Goal: Answer question/provide support: Share knowledge or assist other users

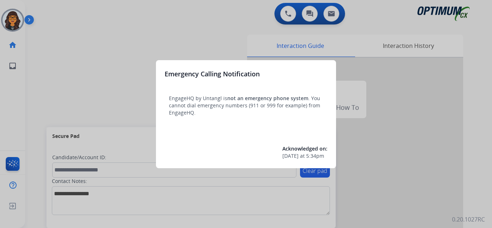
click at [69, 16] on div at bounding box center [246, 114] width 492 height 228
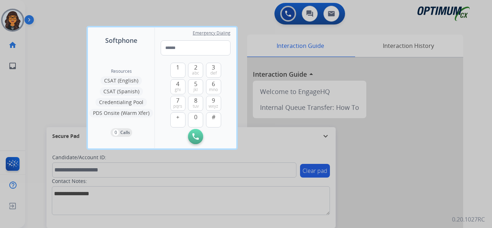
click at [61, 12] on div at bounding box center [246, 114] width 492 height 228
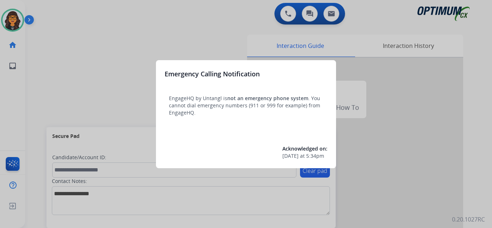
click at [43, 12] on div at bounding box center [246, 114] width 492 height 228
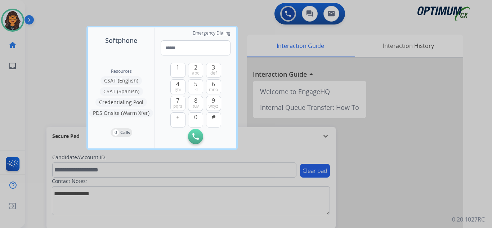
click at [43, 11] on div at bounding box center [246, 114] width 492 height 228
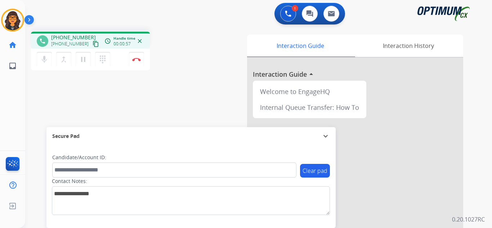
click at [93, 45] on mat-icon "content_copy" at bounding box center [96, 44] width 6 height 6
click at [136, 56] on button "Disconnect" at bounding box center [136, 59] width 15 height 15
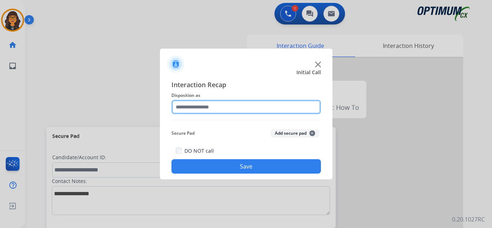
drag, startPoint x: 197, startPoint y: 104, endPoint x: 204, endPoint y: 111, distance: 9.7
click at [198, 104] on input "text" at bounding box center [245, 107] width 149 height 14
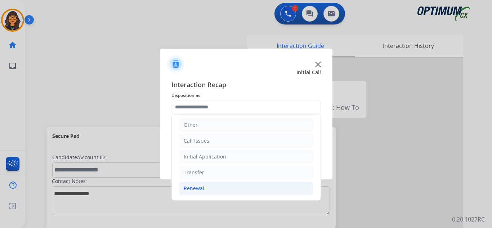
click at [198, 183] on li "Renewal" at bounding box center [246, 188] width 134 height 14
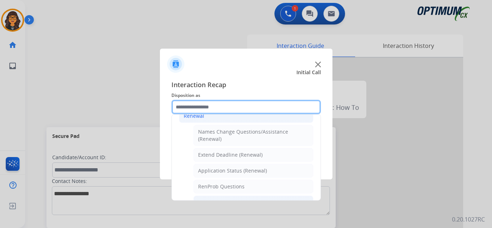
scroll to position [193, 0]
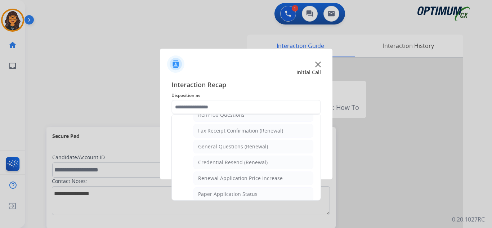
drag, startPoint x: 226, startPoint y: 150, endPoint x: 225, endPoint y: 154, distance: 4.7
click at [226, 150] on div "General Questions (Renewal)" at bounding box center [233, 146] width 70 height 7
type input "**********"
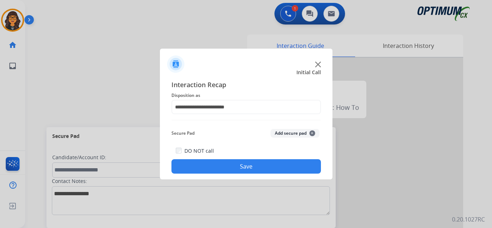
click at [222, 163] on button "Save" at bounding box center [245, 166] width 149 height 14
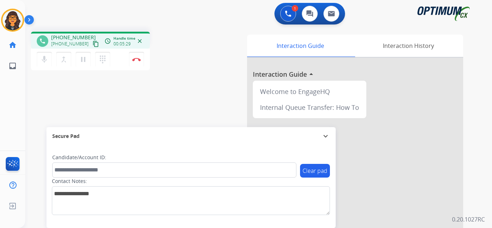
click at [93, 43] on mat-icon "content_copy" at bounding box center [96, 44] width 6 height 6
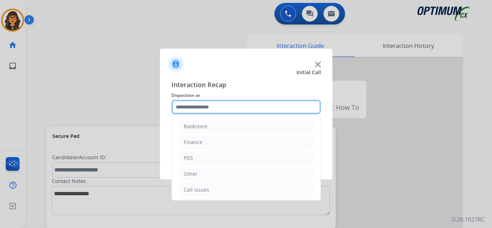
click at [183, 109] on input "text" at bounding box center [245, 107] width 149 height 14
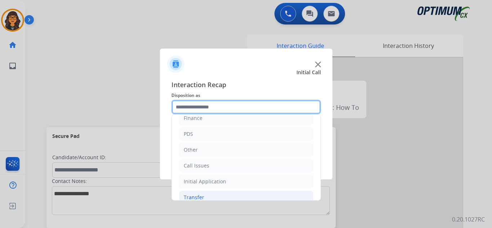
scroll to position [49, 0]
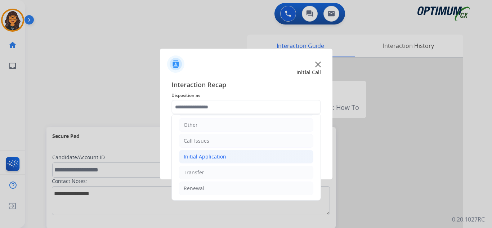
click at [210, 153] on div "Initial Application" at bounding box center [205, 156] width 42 height 7
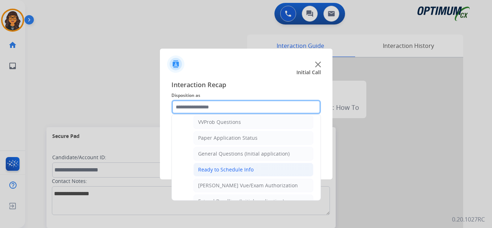
scroll to position [409, 0]
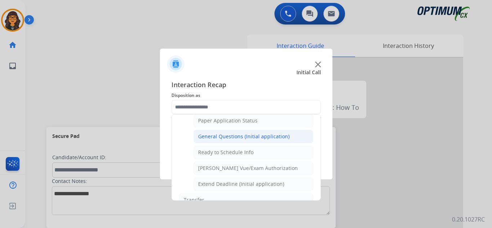
click at [223, 138] on div "General Questions (Initial application)" at bounding box center [243, 136] width 91 height 7
type input "**********"
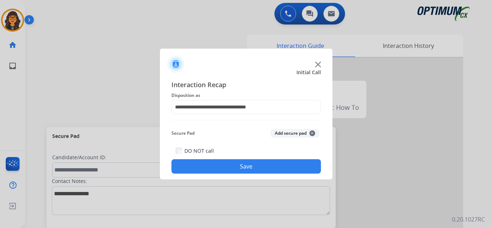
click at [237, 166] on button "Save" at bounding box center [245, 166] width 149 height 14
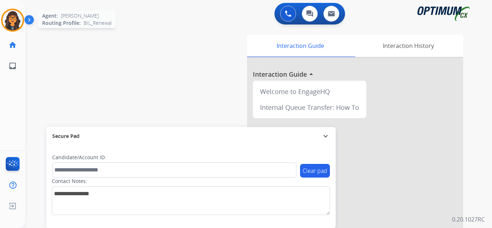
click at [14, 21] on img at bounding box center [13, 20] width 20 height 20
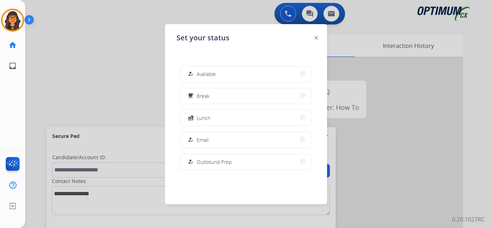
click at [203, 72] on span "Available" at bounding box center [206, 74] width 19 height 8
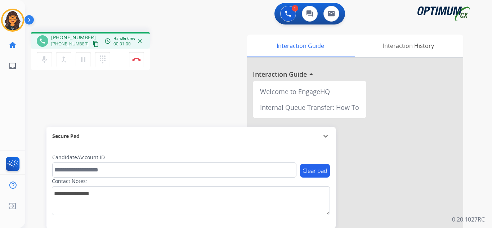
click at [93, 44] on mat-icon "content_copy" at bounding box center [96, 44] width 6 height 6
click at [136, 58] on img at bounding box center [136, 60] width 9 height 4
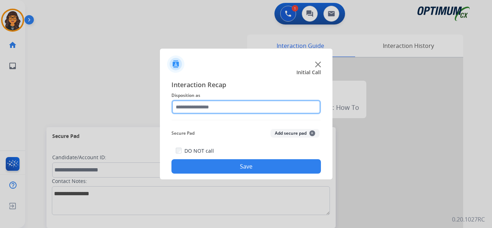
click at [209, 108] on input "text" at bounding box center [245, 107] width 149 height 14
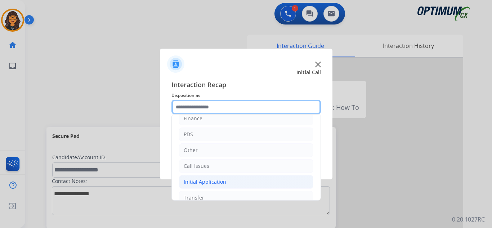
scroll to position [49, 0]
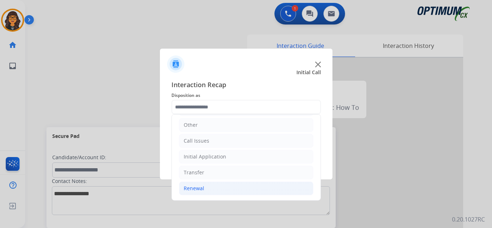
click at [199, 191] on div "Renewal" at bounding box center [194, 188] width 21 height 7
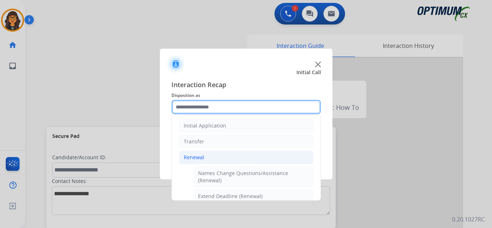
scroll to position [121, 0]
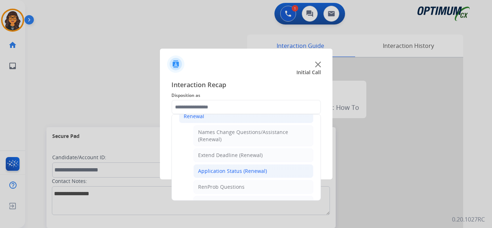
click at [239, 173] on div "Application Status (Renewal)" at bounding box center [232, 170] width 69 height 7
type input "**********"
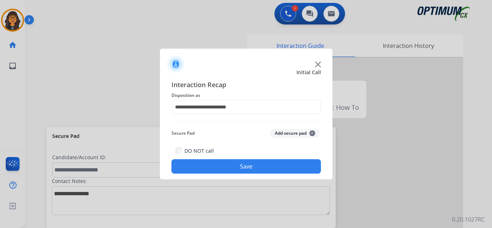
click at [243, 160] on button "Save" at bounding box center [245, 166] width 149 height 14
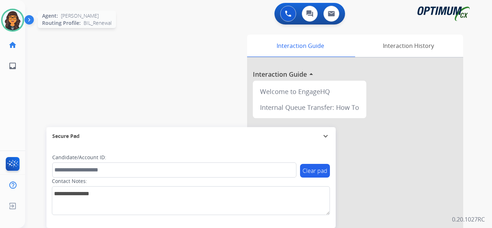
click at [16, 14] on img at bounding box center [13, 20] width 20 height 20
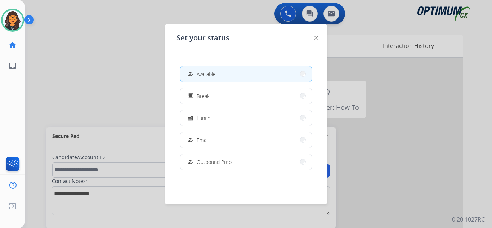
click at [198, 95] on div "free_breakfast Break" at bounding box center [197, 95] width 23 height 9
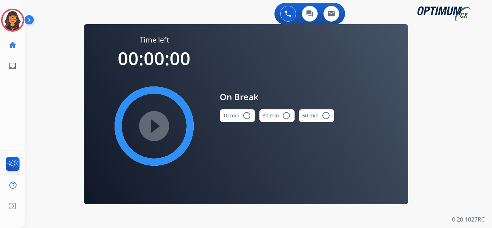
click at [242, 118] on mat-icon "radio_button_unchecked" at bounding box center [246, 115] width 9 height 9
click at [158, 130] on mat-icon "play_circle_filled" at bounding box center [154, 126] width 9 height 9
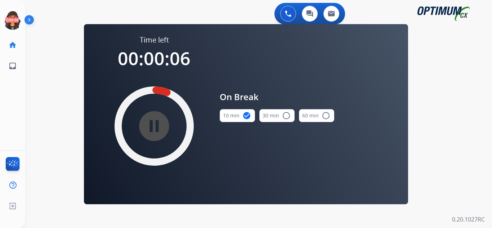
drag, startPoint x: 13, startPoint y: 19, endPoint x: 25, endPoint y: 22, distance: 12.7
click at [13, 19] on icon at bounding box center [12, 20] width 23 height 23
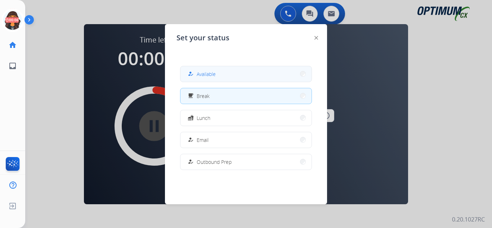
click at [206, 73] on span "Available" at bounding box center [206, 74] width 19 height 8
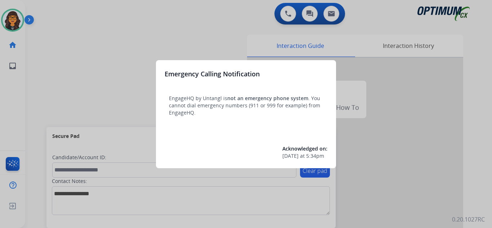
click at [49, 10] on div at bounding box center [246, 114] width 492 height 228
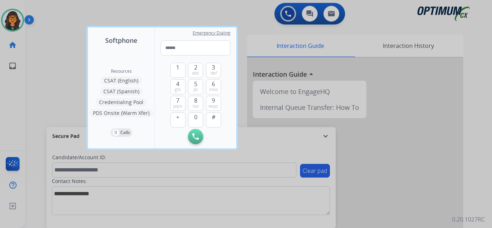
click at [49, 10] on div at bounding box center [246, 114] width 492 height 228
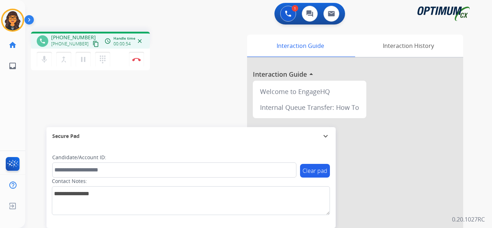
click at [93, 45] on mat-icon "content_copy" at bounding box center [96, 44] width 6 height 6
click at [137, 59] on img at bounding box center [136, 60] width 9 height 4
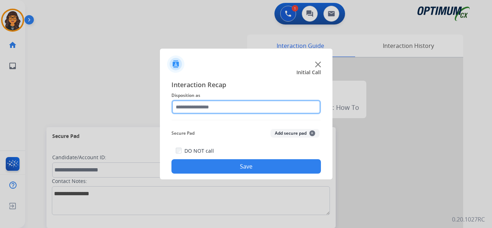
click at [202, 106] on input "text" at bounding box center [245, 107] width 149 height 14
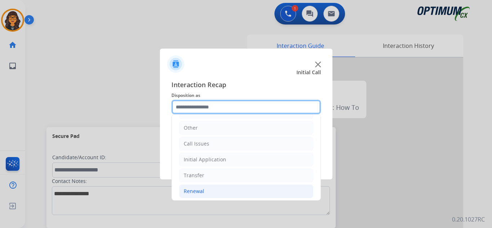
scroll to position [49, 0]
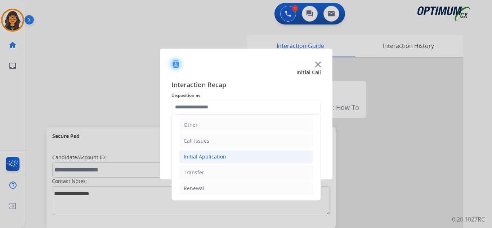
click at [207, 162] on li "Initial Application" at bounding box center [246, 157] width 134 height 14
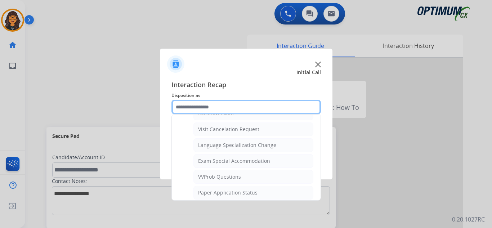
scroll to position [373, 0]
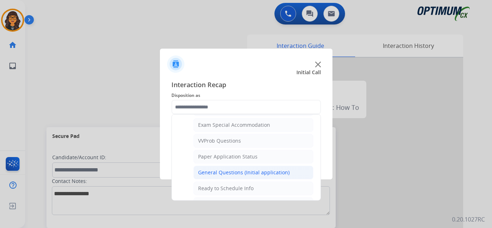
click at [223, 168] on li "General Questions (Initial application)" at bounding box center [253, 173] width 120 height 14
type input "**********"
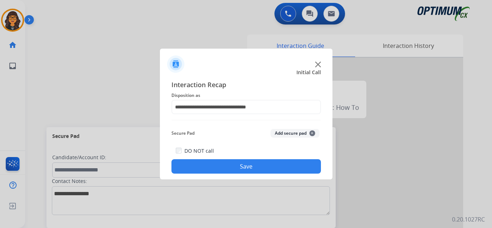
click at [223, 168] on button "Save" at bounding box center [245, 166] width 149 height 14
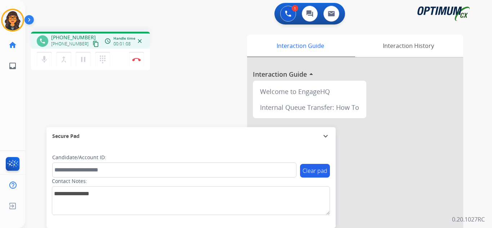
click at [93, 42] on mat-icon "content_copy" at bounding box center [96, 44] width 6 height 6
click at [136, 60] on img at bounding box center [136, 60] width 9 height 4
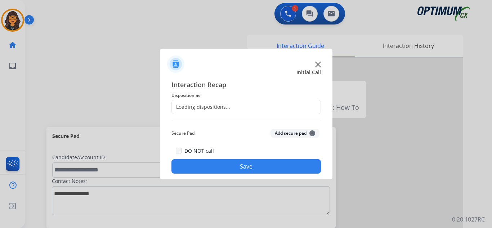
click at [190, 112] on div "Loading dispositions..." at bounding box center [245, 107] width 149 height 14
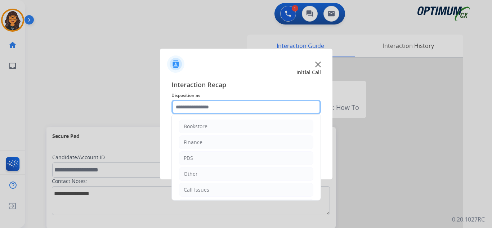
click at [194, 108] on input "text" at bounding box center [245, 107] width 149 height 14
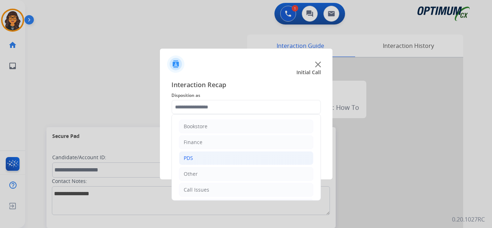
click at [186, 159] on div "PDS" at bounding box center [188, 157] width 9 height 7
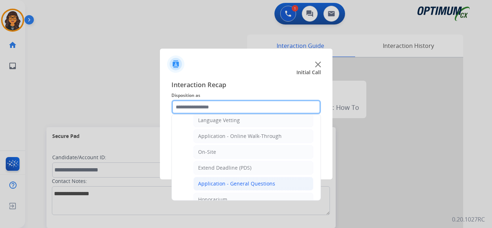
scroll to position [180, 0]
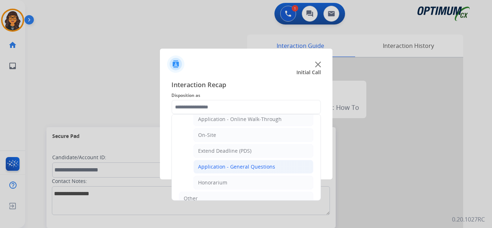
click at [230, 167] on div "Application - General Questions" at bounding box center [236, 166] width 77 height 7
type input "**********"
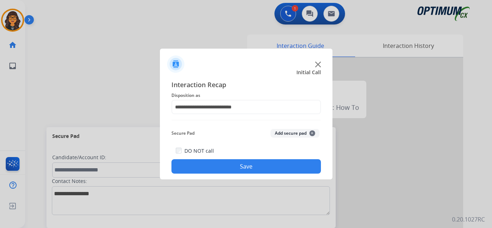
click at [230, 167] on button "Save" at bounding box center [245, 166] width 149 height 14
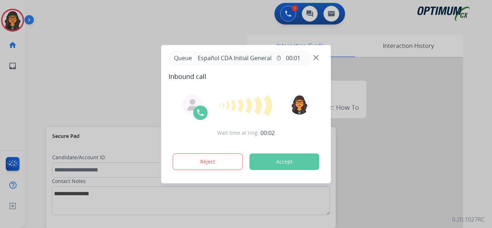
click at [293, 163] on button "Accept" at bounding box center [284, 161] width 70 height 17
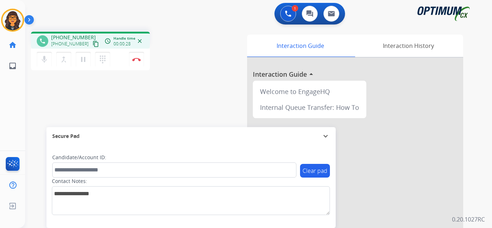
click at [93, 45] on mat-icon "content_copy" at bounding box center [96, 44] width 6 height 6
click at [137, 59] on img at bounding box center [136, 60] width 9 height 4
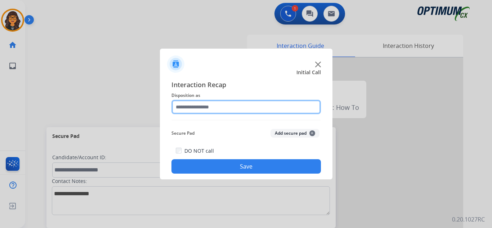
click at [183, 107] on input "text" at bounding box center [245, 107] width 149 height 14
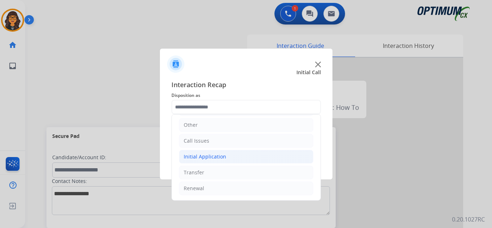
click at [207, 159] on div "Initial Application" at bounding box center [205, 156] width 42 height 7
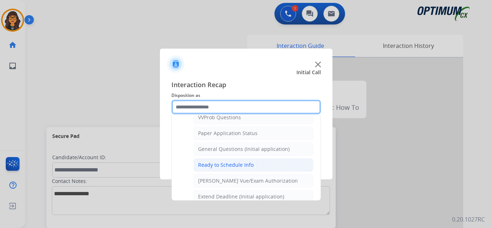
scroll to position [409, 0]
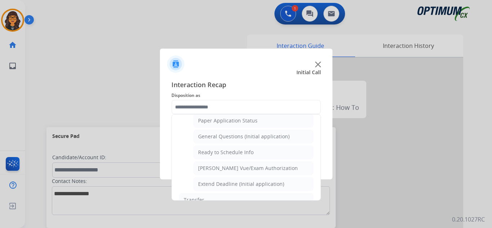
click at [221, 163] on li "[PERSON_NAME] Vue/Exam Authorization" at bounding box center [253, 168] width 120 height 14
type input "**********"
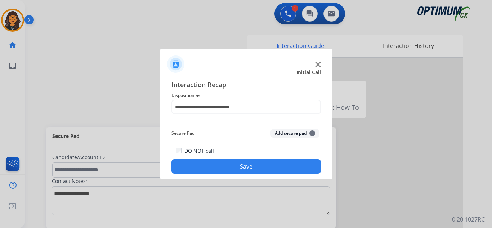
drag, startPoint x: 222, startPoint y: 164, endPoint x: 93, endPoint y: 46, distance: 174.6
click at [222, 164] on button "Save" at bounding box center [245, 166] width 149 height 14
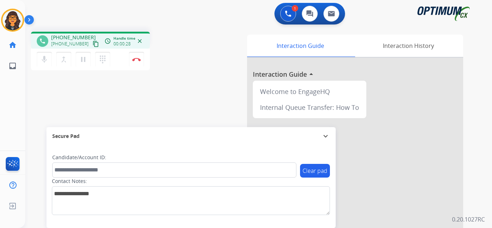
click at [93, 41] on mat-icon "content_copy" at bounding box center [96, 44] width 6 height 6
click at [135, 62] on button "Disconnect" at bounding box center [136, 59] width 15 height 15
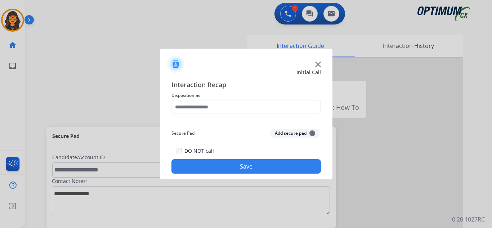
click at [198, 115] on div "Interaction Recap Disposition as Secure Pad Add secure pad + DO NOT call Save" at bounding box center [245, 127] width 149 height 94
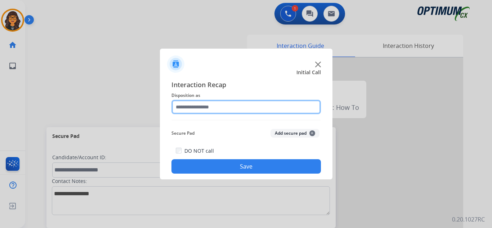
click at [206, 107] on input "text" at bounding box center [245, 107] width 149 height 14
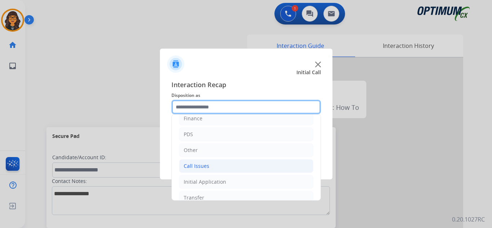
scroll to position [49, 0]
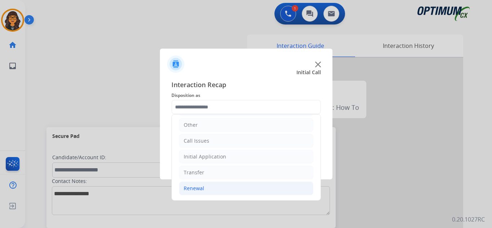
drag, startPoint x: 199, startPoint y: 189, endPoint x: 219, endPoint y: 184, distance: 19.9
click at [199, 189] on div "Renewal" at bounding box center [194, 188] width 21 height 7
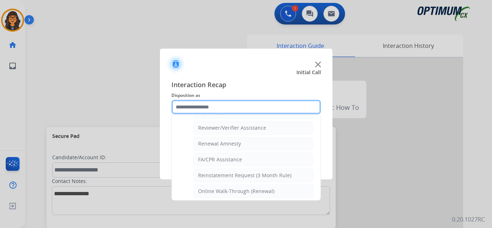
scroll to position [278, 0]
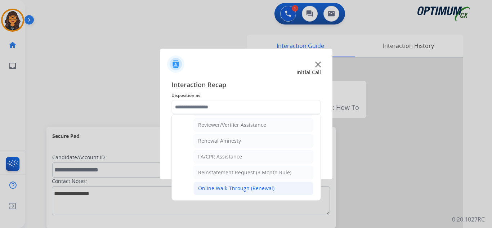
click at [224, 186] on div "Online Walk-Through (Renewal)" at bounding box center [236, 188] width 76 height 7
type input "**********"
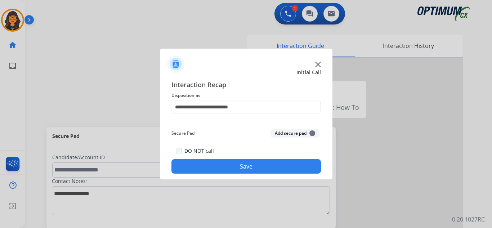
click at [225, 171] on button "Save" at bounding box center [245, 166] width 149 height 14
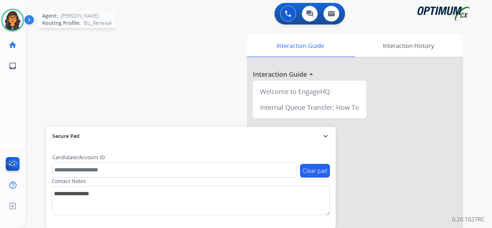
click at [10, 21] on img at bounding box center [13, 20] width 20 height 20
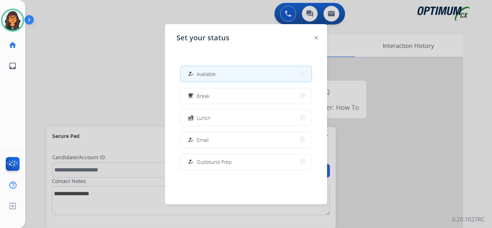
click at [214, 114] on button "fastfood Lunch" at bounding box center [245, 117] width 131 height 15
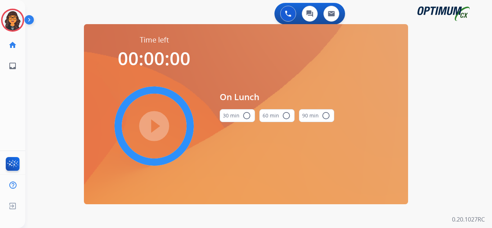
click at [234, 117] on button "30 min radio_button_unchecked" at bounding box center [237, 115] width 35 height 13
click at [158, 126] on mat-icon "play_circle_filled" at bounding box center [154, 126] width 9 height 9
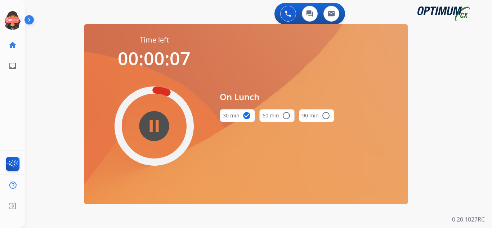
drag, startPoint x: 12, startPoint y: 18, endPoint x: 27, endPoint y: 22, distance: 15.4
click at [12, 18] on icon at bounding box center [12, 20] width 23 height 23
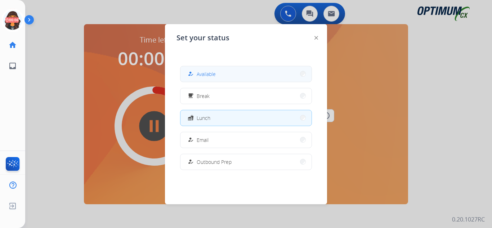
click at [222, 71] on button "how_to_reg Available" at bounding box center [245, 73] width 131 height 15
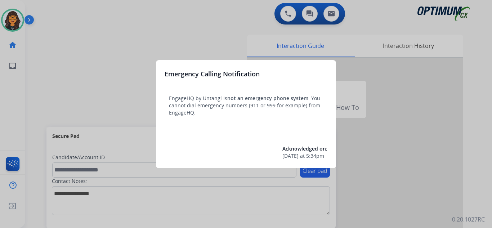
click at [57, 8] on div at bounding box center [246, 114] width 492 height 228
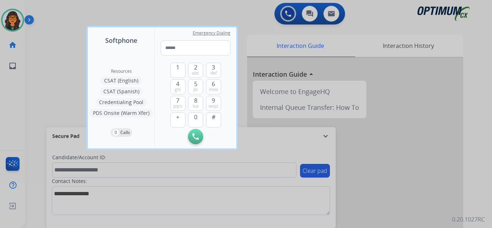
click at [39, 10] on div at bounding box center [246, 114] width 492 height 228
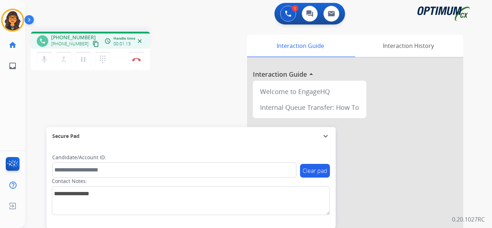
click at [91, 41] on button "content_copy" at bounding box center [95, 44] width 9 height 9
click at [135, 58] on img at bounding box center [136, 60] width 9 height 4
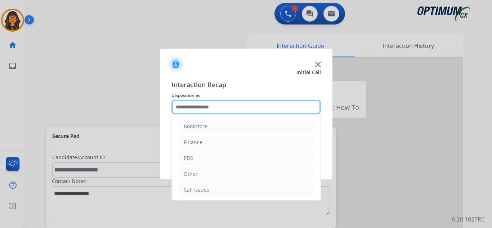
click at [190, 107] on input "text" at bounding box center [245, 107] width 149 height 14
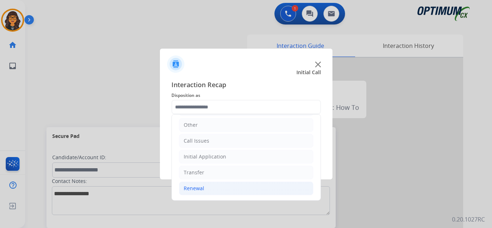
click at [195, 183] on li "Renewal" at bounding box center [246, 188] width 134 height 14
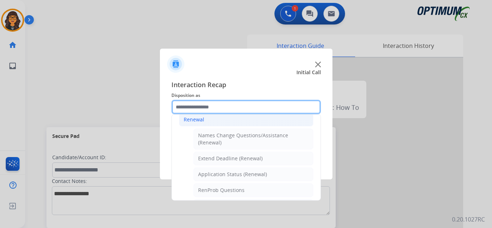
scroll to position [157, 0]
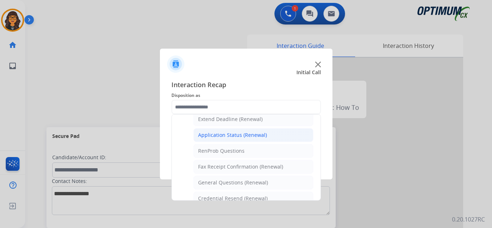
click at [223, 132] on div "Application Status (Renewal)" at bounding box center [232, 134] width 69 height 7
type input "**********"
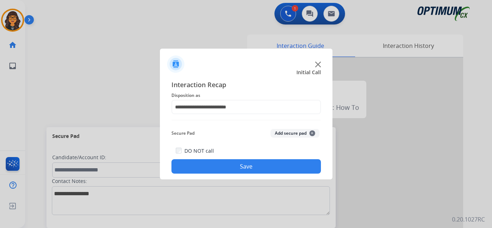
click at [228, 165] on button "Save" at bounding box center [245, 166] width 149 height 14
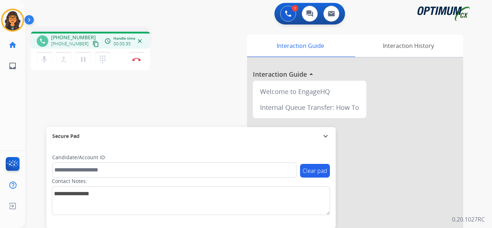
click at [93, 45] on mat-icon "content_copy" at bounding box center [96, 44] width 6 height 6
click at [136, 59] on img at bounding box center [136, 60] width 9 height 4
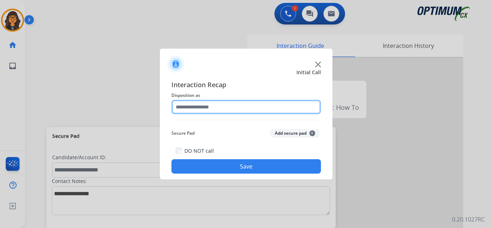
click at [200, 104] on input "text" at bounding box center [245, 107] width 149 height 14
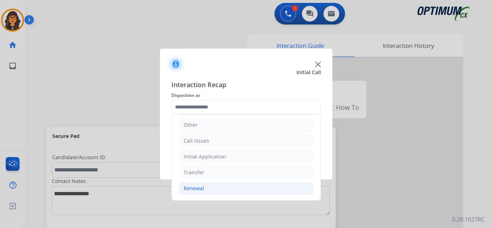
drag, startPoint x: 201, startPoint y: 189, endPoint x: 208, endPoint y: 189, distance: 7.2
click at [201, 189] on div "Renewal" at bounding box center [194, 188] width 21 height 7
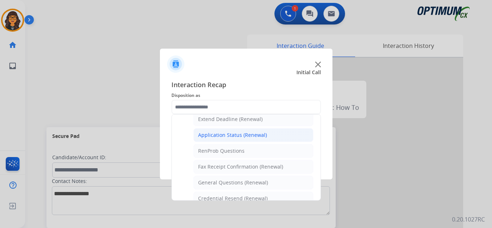
click at [249, 133] on div "Application Status (Renewal)" at bounding box center [232, 134] width 69 height 7
type input "**********"
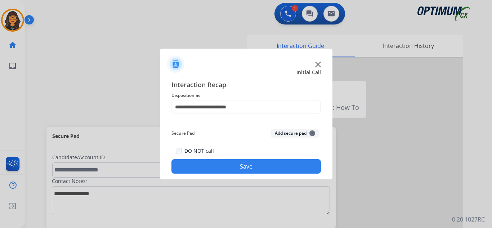
click at [249, 169] on button "Save" at bounding box center [245, 166] width 149 height 14
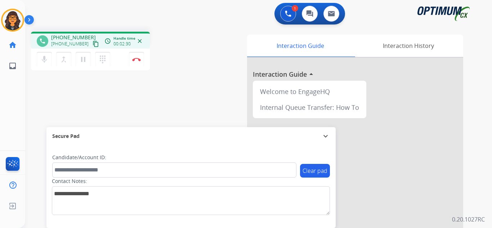
click at [93, 44] on mat-icon "content_copy" at bounding box center [96, 44] width 6 height 6
click at [133, 58] on img at bounding box center [136, 60] width 9 height 4
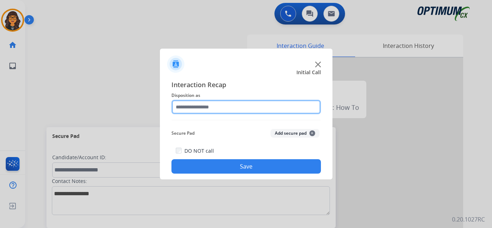
click at [194, 105] on input "text" at bounding box center [245, 107] width 149 height 14
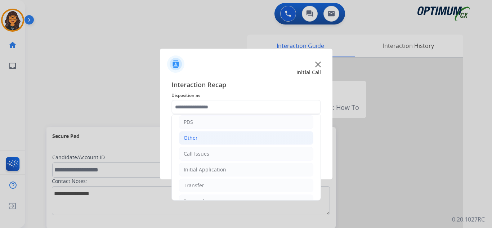
click at [188, 141] on div "Other" at bounding box center [191, 137] width 14 height 7
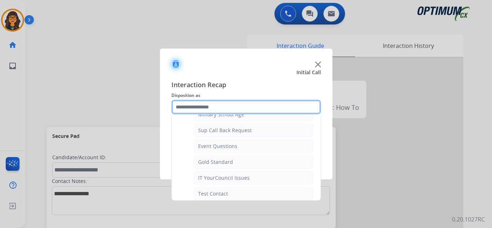
scroll to position [108, 0]
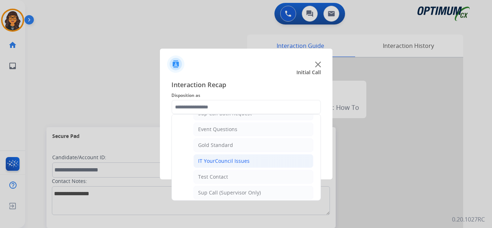
click at [238, 159] on div "IT YourCouncil Issues" at bounding box center [223, 160] width 51 height 7
type input "**********"
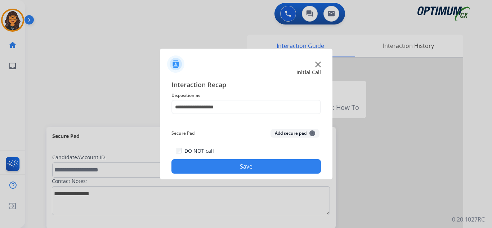
click at [240, 164] on button "Save" at bounding box center [245, 166] width 149 height 14
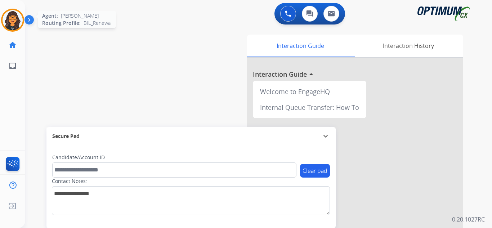
click at [15, 23] on img at bounding box center [13, 20] width 20 height 20
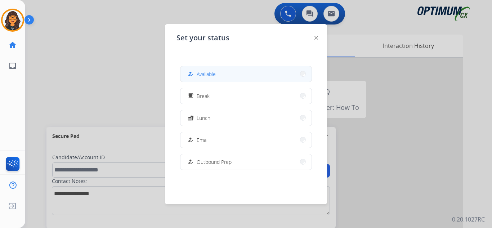
click at [197, 71] on div "how_to_reg Available" at bounding box center [201, 73] width 30 height 9
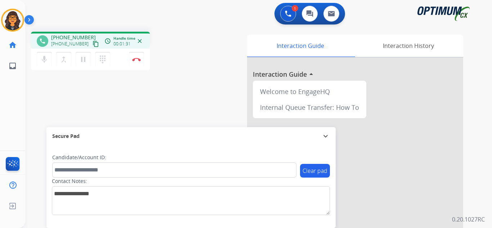
click at [93, 43] on mat-icon "content_copy" at bounding box center [96, 44] width 6 height 6
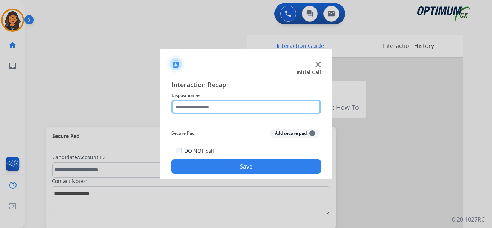
click at [197, 107] on input "text" at bounding box center [245, 107] width 149 height 14
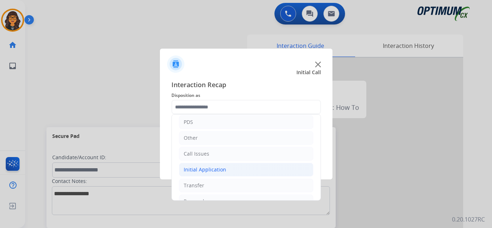
click at [208, 169] on div "Initial Application" at bounding box center [205, 169] width 42 height 7
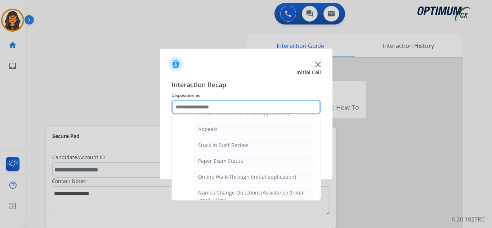
scroll to position [72, 0]
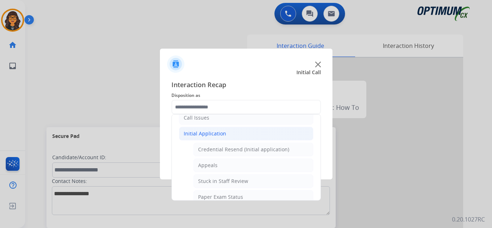
drag, startPoint x: 251, startPoint y: 149, endPoint x: 243, endPoint y: 163, distance: 16.6
click at [251, 149] on div "Credential Resend (Initial application)" at bounding box center [243, 149] width 91 height 7
type input "**********"
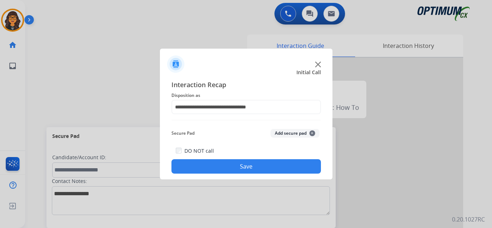
click at [234, 168] on button "Save" at bounding box center [245, 166] width 149 height 14
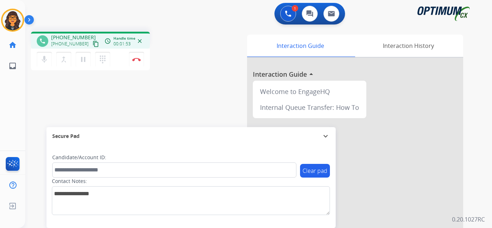
click at [93, 44] on mat-icon "content_copy" at bounding box center [96, 44] width 6 height 6
click at [135, 60] on img at bounding box center [136, 60] width 9 height 4
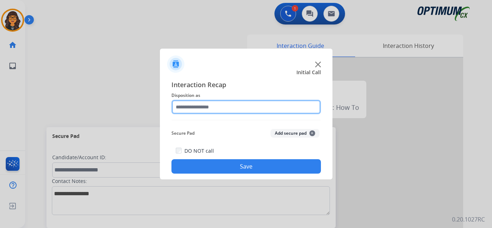
click at [201, 113] on input "text" at bounding box center [245, 107] width 149 height 14
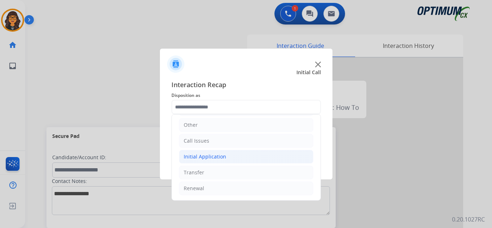
click at [214, 154] on div "Initial Application" at bounding box center [205, 156] width 42 height 7
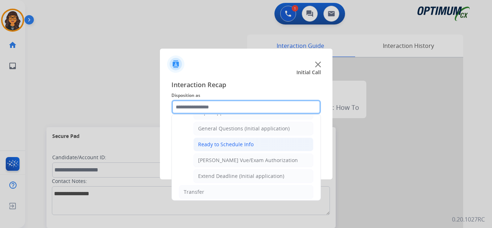
scroll to position [400, 0]
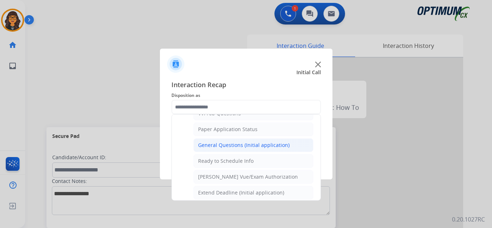
click at [230, 145] on div "General Questions (Initial application)" at bounding box center [243, 144] width 91 height 7
type input "**********"
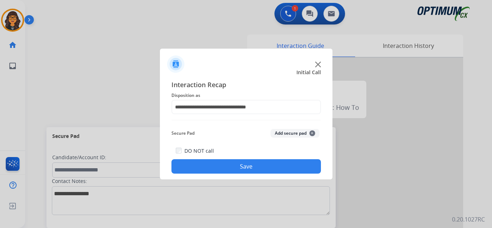
click at [229, 168] on button "Save" at bounding box center [245, 166] width 149 height 14
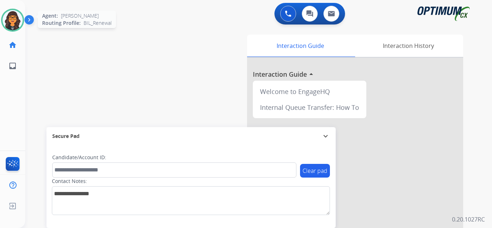
click at [10, 18] on img at bounding box center [13, 20] width 20 height 20
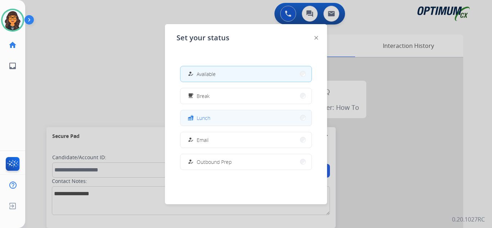
click at [218, 114] on button "fastfood Lunch" at bounding box center [245, 117] width 131 height 15
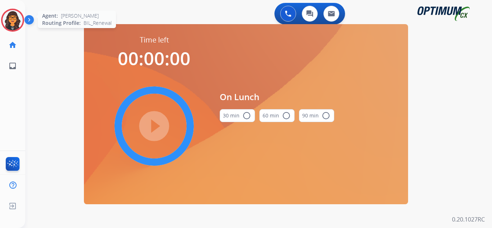
click at [15, 25] on img at bounding box center [13, 20] width 20 height 20
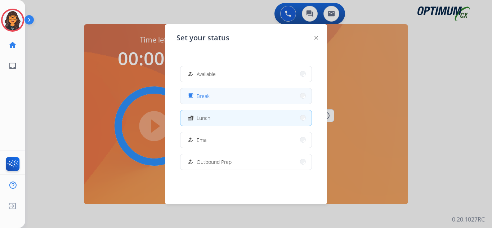
click at [224, 96] on button "free_breakfast Break" at bounding box center [245, 95] width 131 height 15
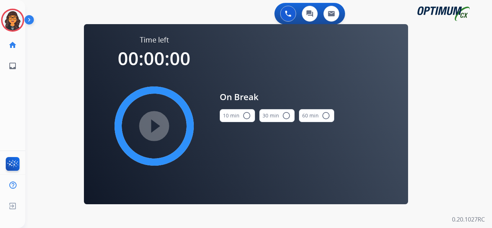
click at [238, 120] on button "10 min radio_button_unchecked" at bounding box center [237, 115] width 35 height 13
click at [152, 124] on mat-icon "play_circle_filled" at bounding box center [154, 126] width 9 height 9
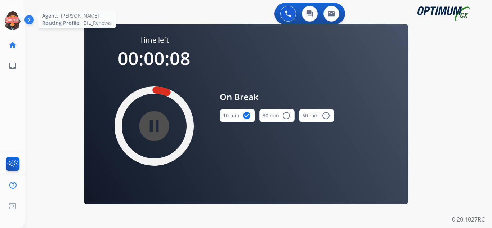
click at [15, 21] on icon at bounding box center [12, 20] width 23 height 23
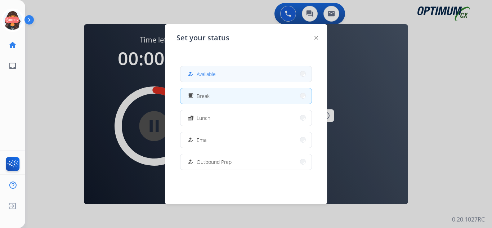
click at [219, 71] on button "how_to_reg Available" at bounding box center [245, 73] width 131 height 15
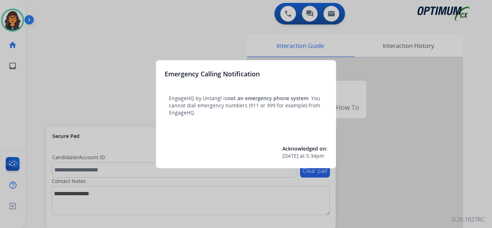
click at [53, 12] on div at bounding box center [246, 114] width 492 height 228
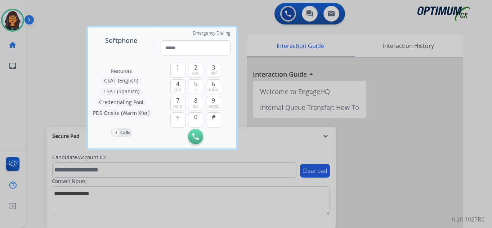
click at [42, 12] on div at bounding box center [246, 114] width 492 height 228
